Goal: Check status: Check status

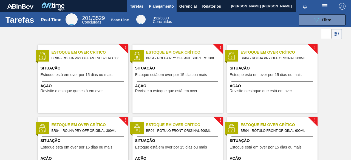
click at [168, 5] on span "Planejamento" at bounding box center [161, 6] width 25 height 7
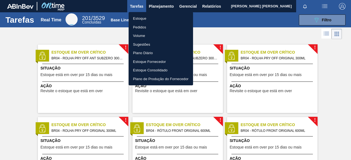
click at [148, 28] on li "Pedidos" at bounding box center [161, 27] width 64 height 9
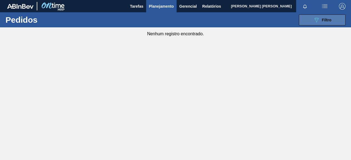
click at [309, 16] on button "089F7B8B-B2A5-4AFE-B5C0-19BA573D28AC Filtro" at bounding box center [322, 20] width 47 height 11
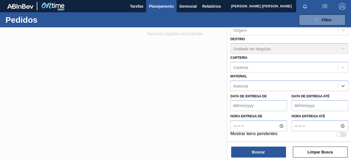
scroll to position [69, 0]
paste input "20005477"
type input "20005477"
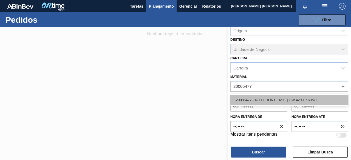
click at [273, 98] on div "20005477 - ROT FRONT [DATE] OW 429 CX60MIL" at bounding box center [289, 100] width 118 height 10
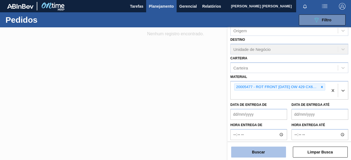
click at [258, 147] on button "Buscar" at bounding box center [258, 152] width 55 height 11
